Goal: Subscribe to service/newsletter

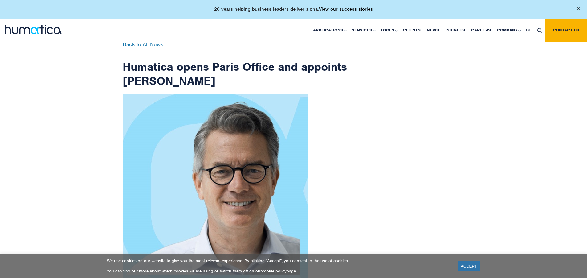
scroll to position [984, 0]
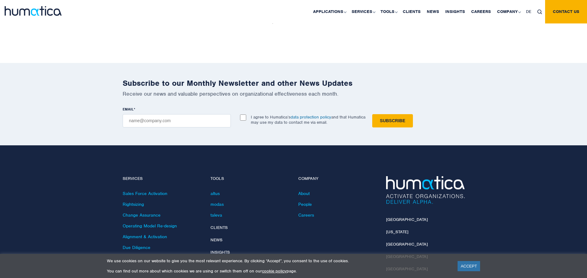
checkbox input "true"
type input "[EMAIL_ADDRESS][DOMAIN_NAME]"
click at [373, 114] on input "Subscribe" at bounding box center [393, 120] width 41 height 13
